Goal: Find specific page/section: Find specific page/section

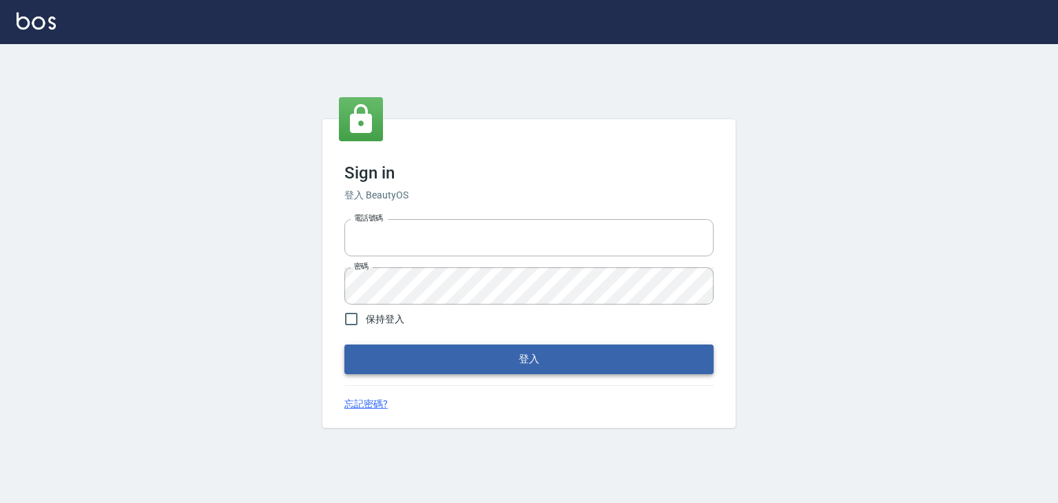
type input "6430581"
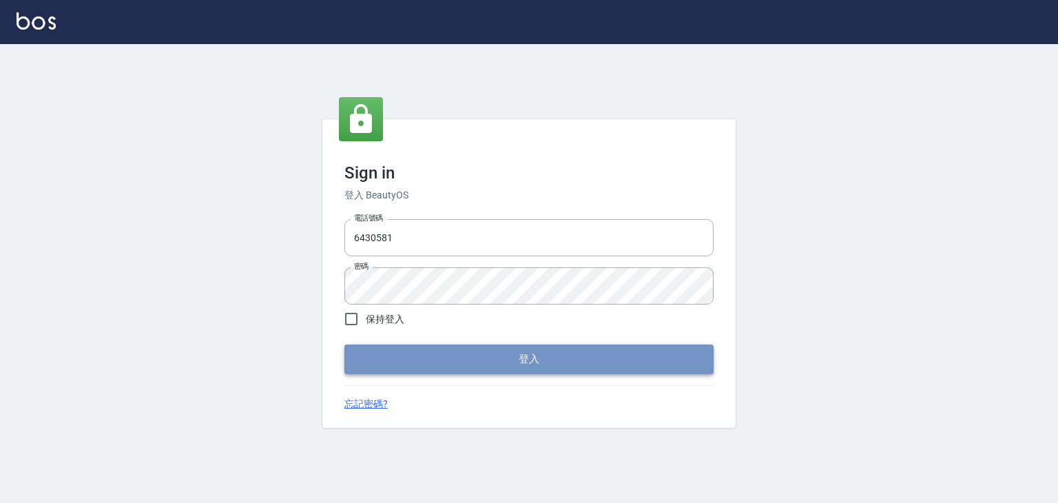
click at [524, 369] on button "登入" at bounding box center [528, 358] width 369 height 29
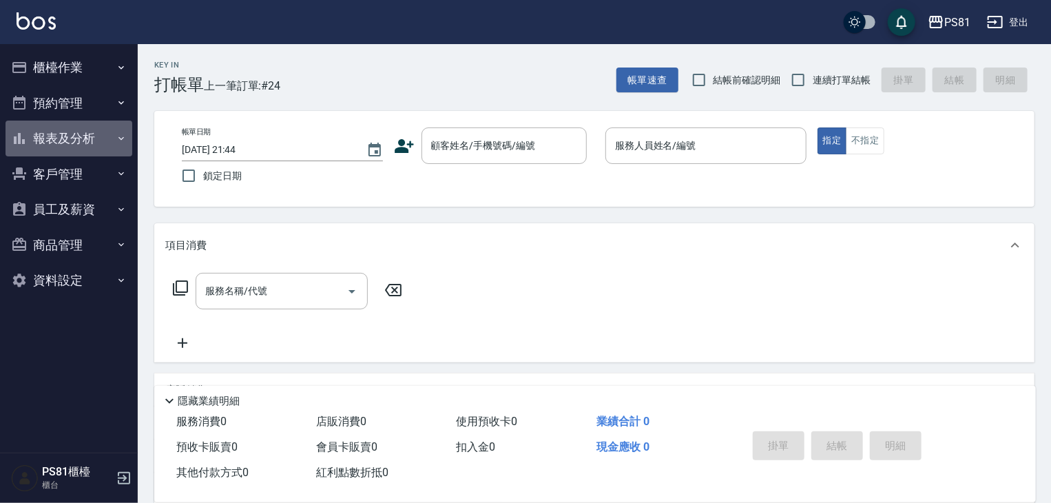
click at [49, 136] on button "報表及分析" at bounding box center [69, 139] width 127 height 36
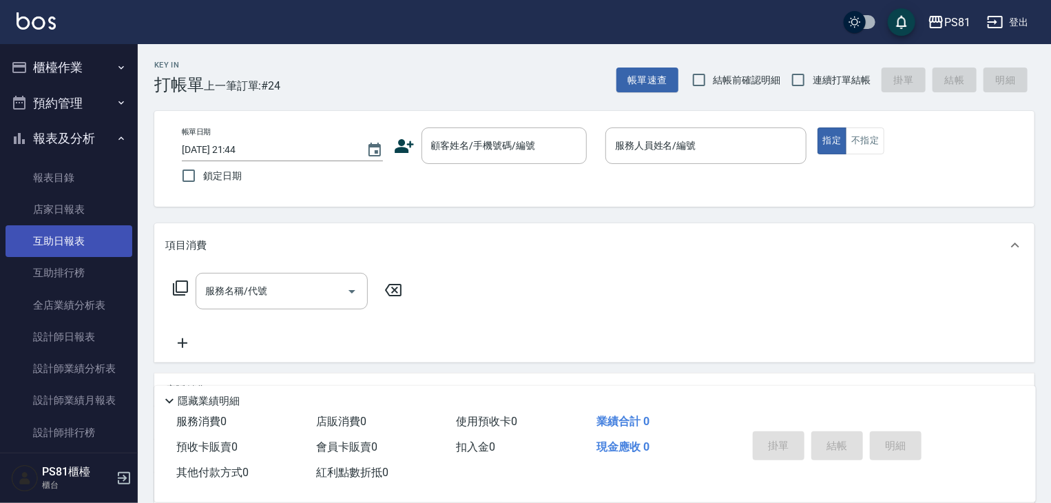
click at [81, 238] on link "互助日報表" at bounding box center [69, 241] width 127 height 32
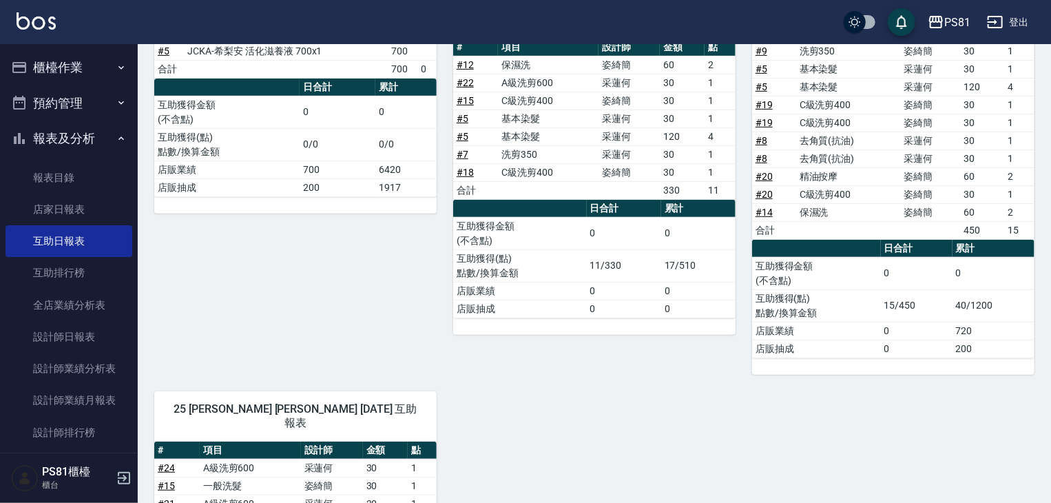
scroll to position [17, 0]
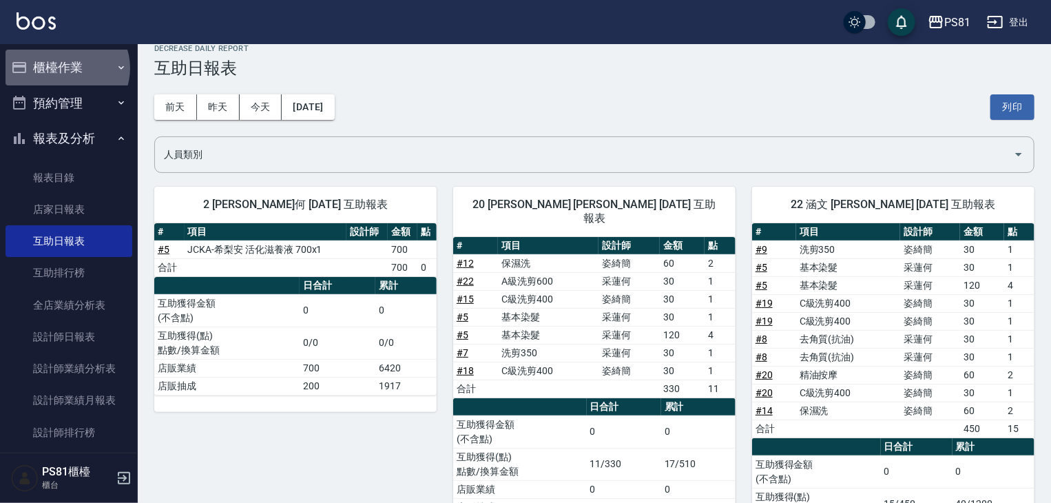
click at [66, 68] on button "櫃檯作業" at bounding box center [69, 68] width 127 height 36
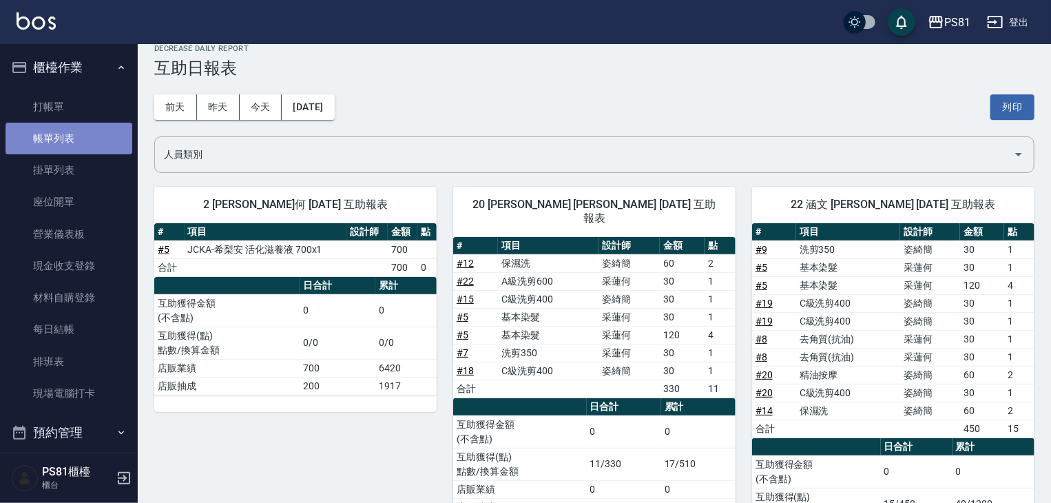
click at [81, 125] on link "帳單列表" at bounding box center [69, 139] width 127 height 32
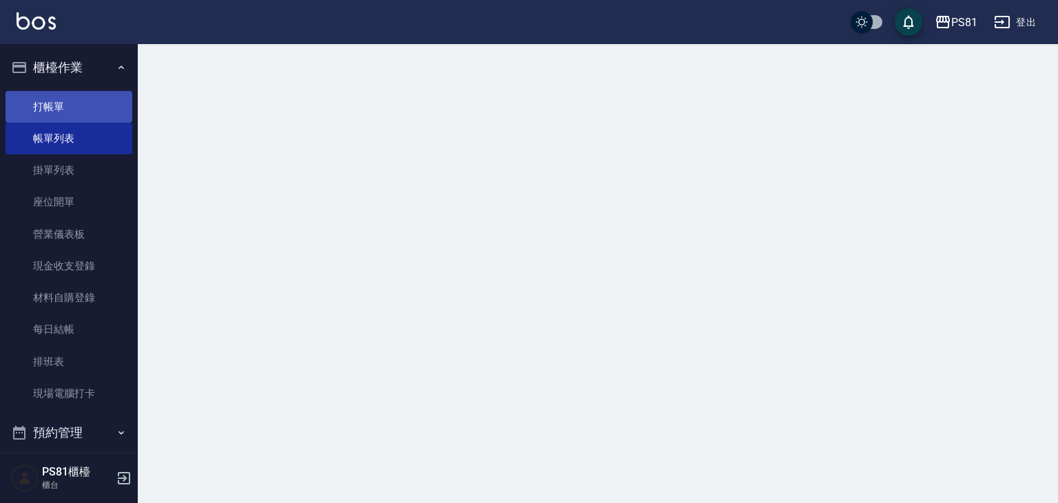
click at [80, 116] on link "打帳單" at bounding box center [69, 107] width 127 height 32
